Goal: Transaction & Acquisition: Purchase product/service

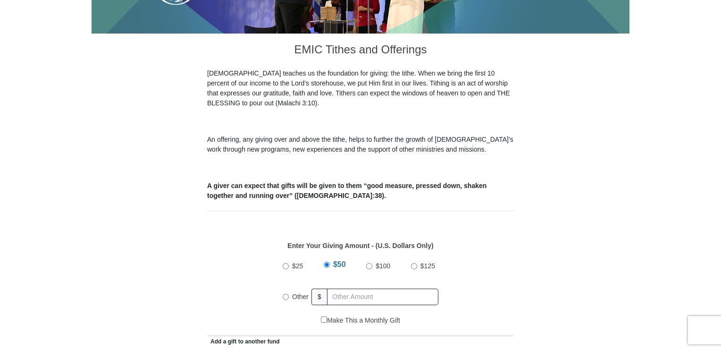
scroll to position [230, 0]
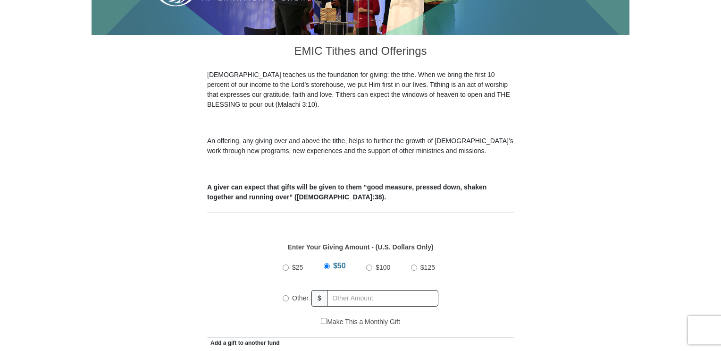
click at [369, 264] on input "$100" at bounding box center [369, 267] width 6 height 6
radio input "true"
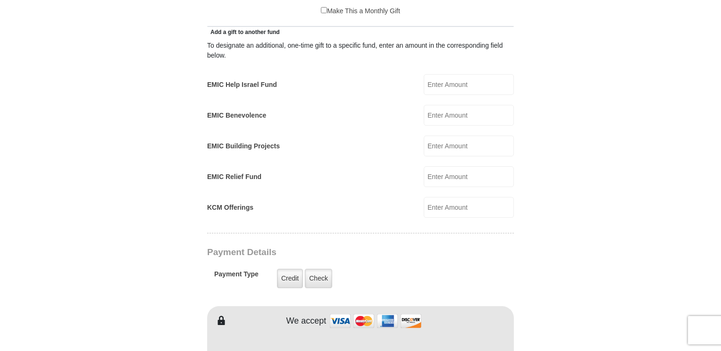
scroll to position [542, 0]
click at [289, 268] on label "Credit" at bounding box center [290, 277] width 26 height 19
click at [0, 0] on input "Credit" at bounding box center [0, 0] width 0 height 0
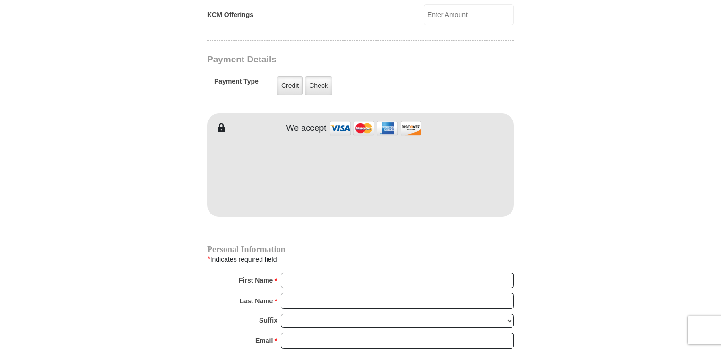
scroll to position [735, 0]
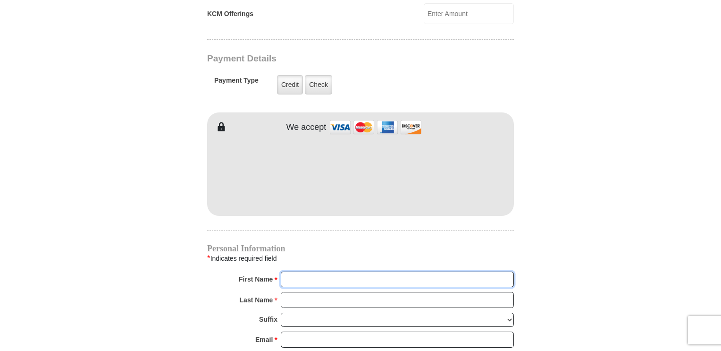
click at [347, 271] on input "First Name *" at bounding box center [397, 279] width 233 height 16
type input "[PERSON_NAME]"
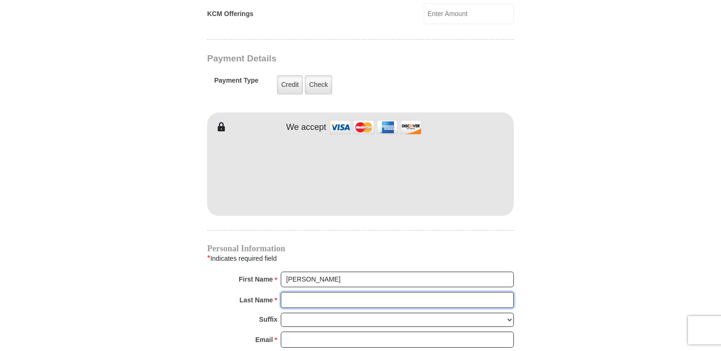
click at [347, 292] on input "Last Name *" at bounding box center [397, 300] width 233 height 16
type input "White"
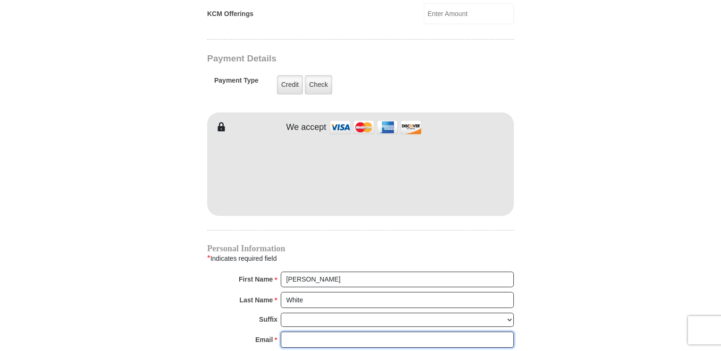
click at [318, 331] on input "Email *" at bounding box center [397, 339] width 233 height 16
type input "[EMAIL_ADDRESS][DOMAIN_NAME]"
type input "[STREET_ADDRESS]"
type input "Mobile"
select select "AL"
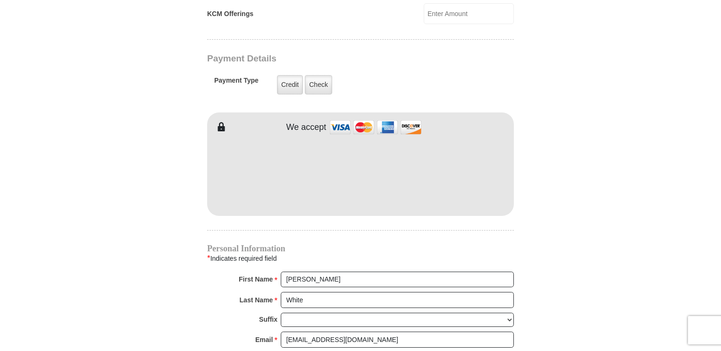
type input "36608"
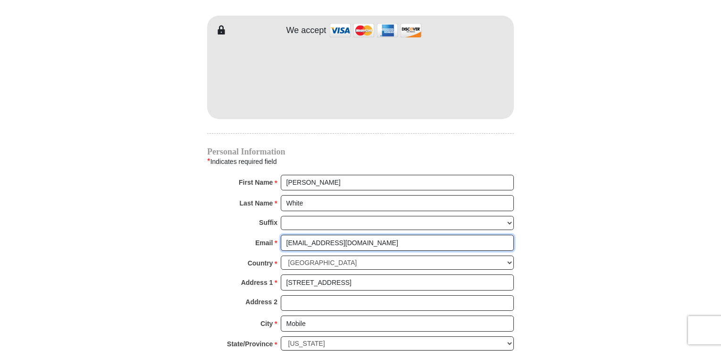
scroll to position [830, 0]
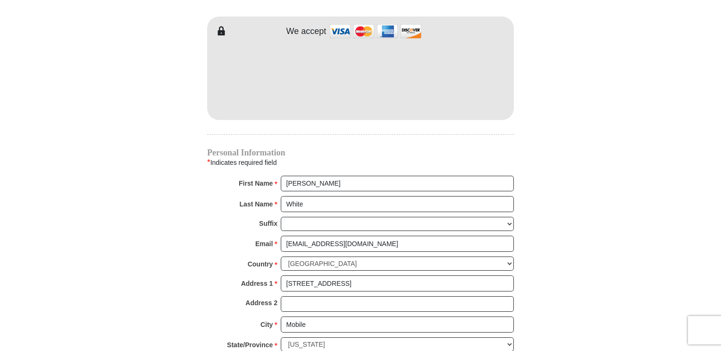
type input "2513280497"
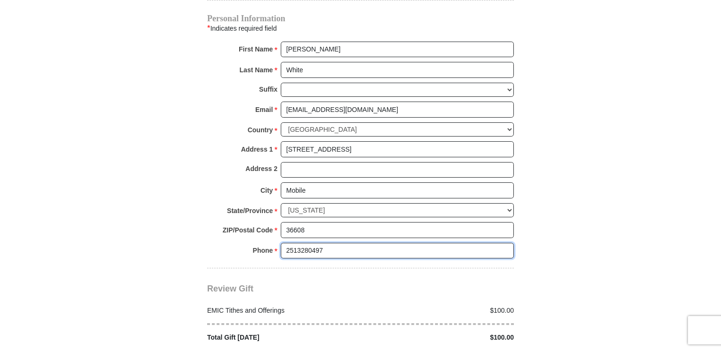
scroll to position [962, 0]
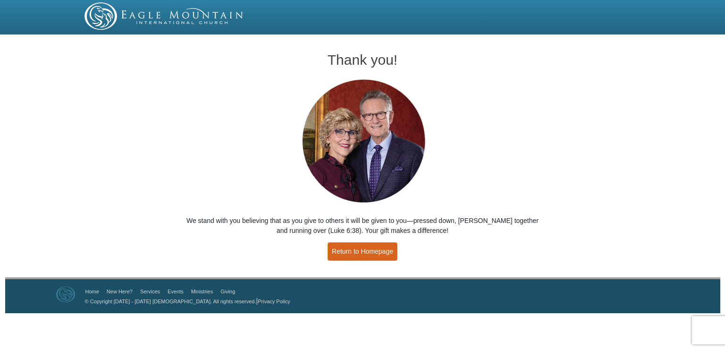
click at [360, 250] on link "Return to Homepage" at bounding box center [363, 251] width 70 height 18
